Goal: Communication & Community: Answer question/provide support

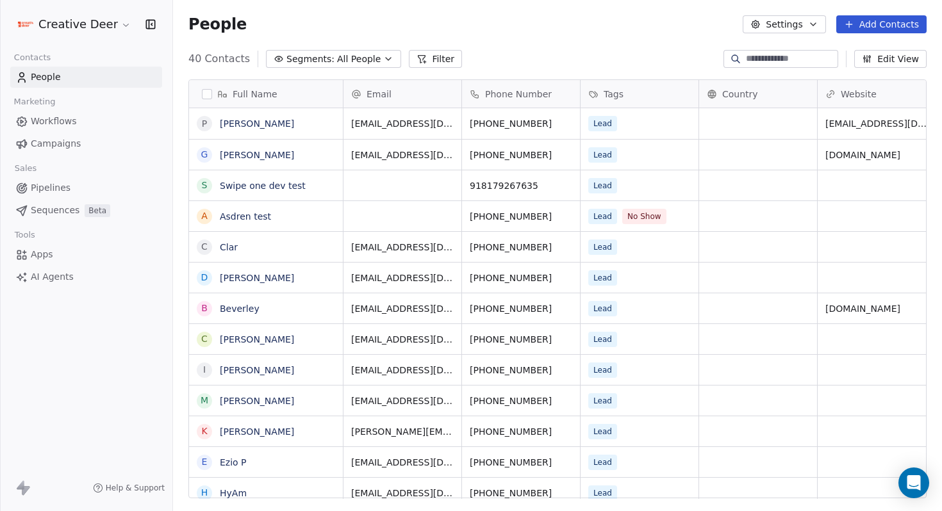
scroll to position [450, 769]
click at [917, 478] on icon "Open Intercom Messenger" at bounding box center [913, 483] width 15 height 17
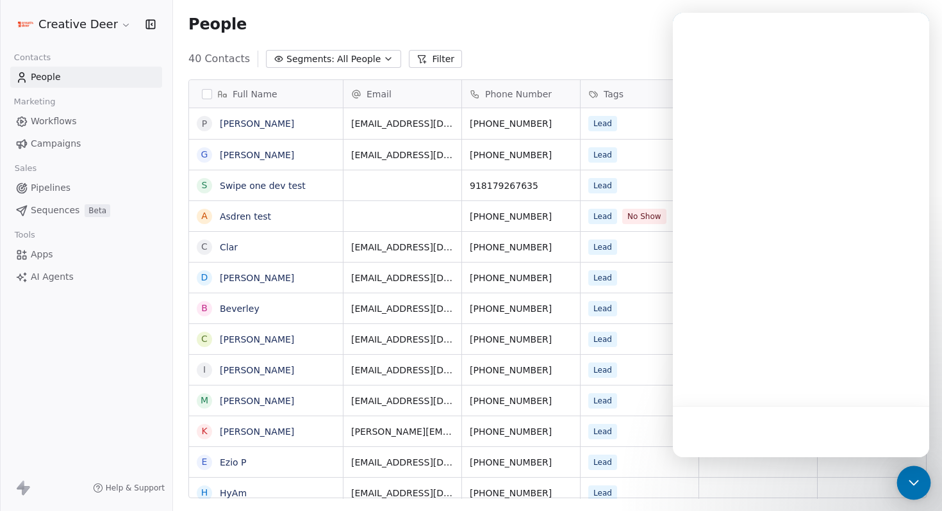
scroll to position [0, 0]
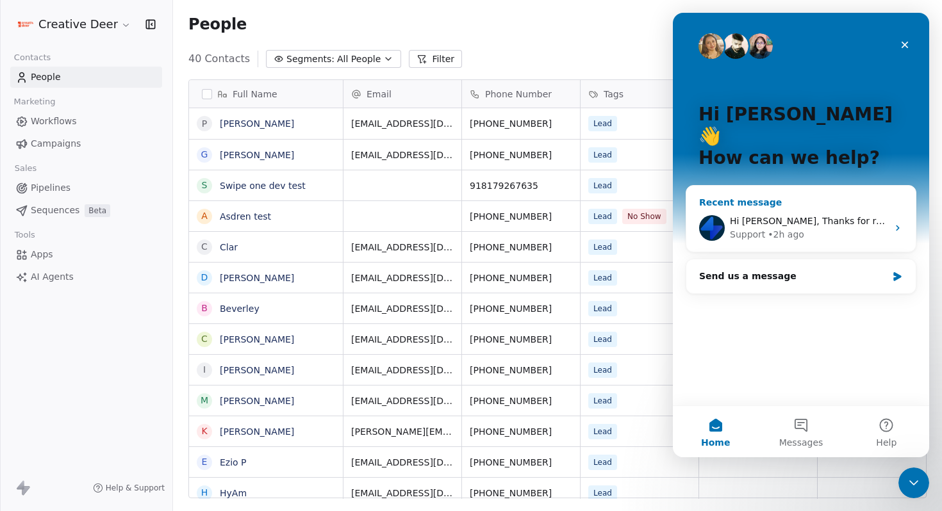
click at [813, 228] on div "Support • 2h ago" at bounding box center [809, 234] width 158 height 13
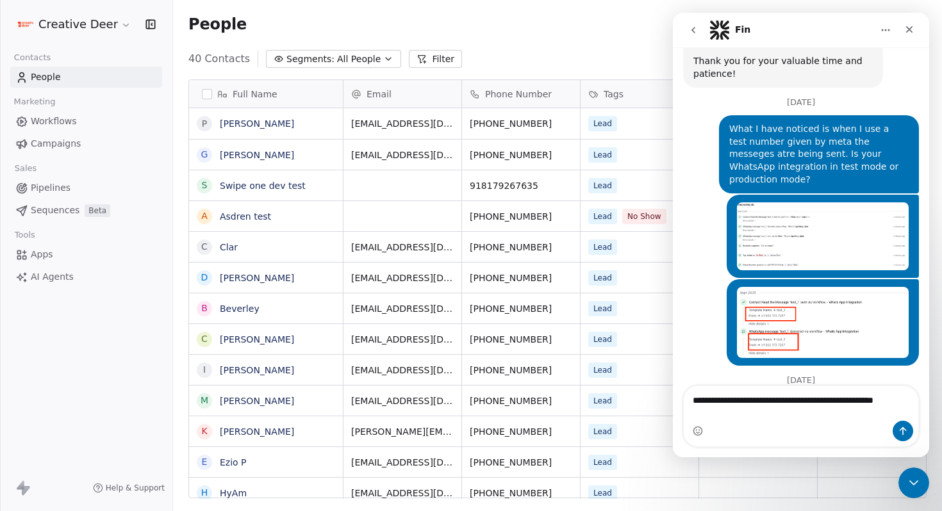
scroll to position [2190, 0]
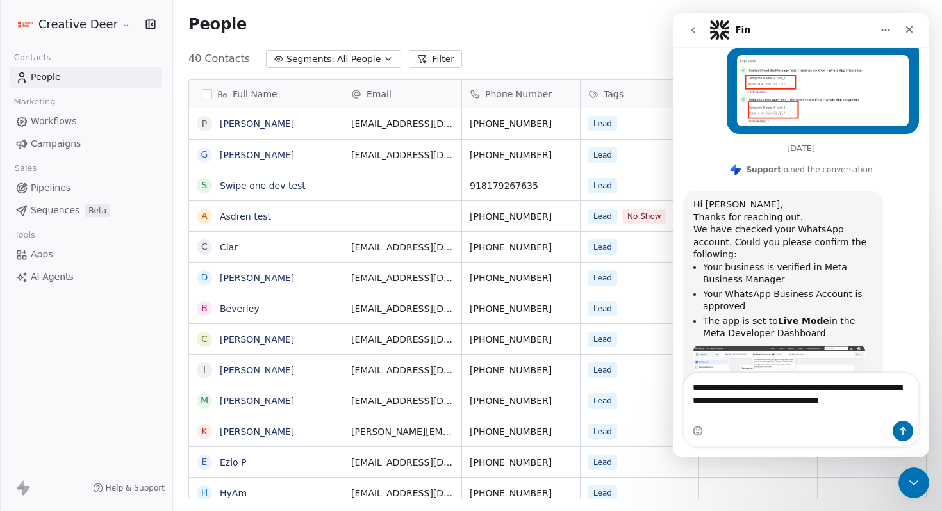
type textarea "**********"
